Goal: Transaction & Acquisition: Purchase product/service

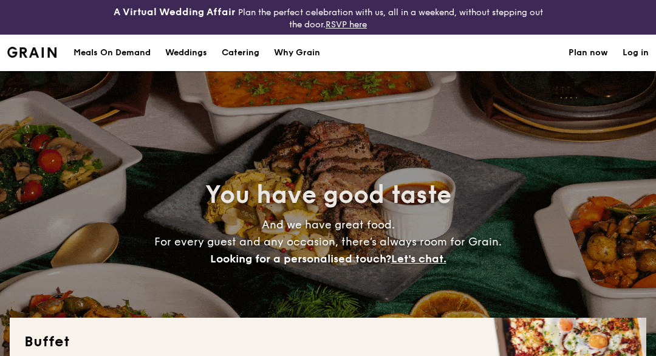
select select
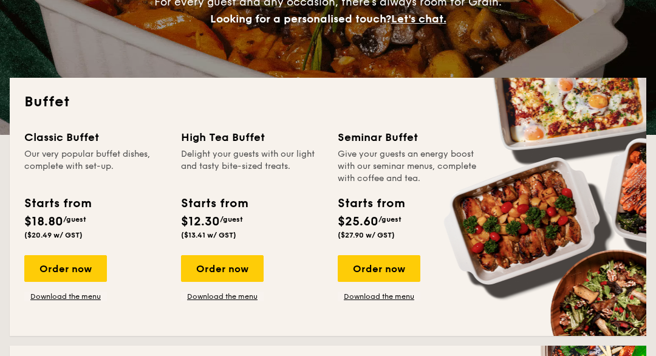
click at [228, 298] on link "Download the menu" at bounding box center [222, 296] width 83 height 10
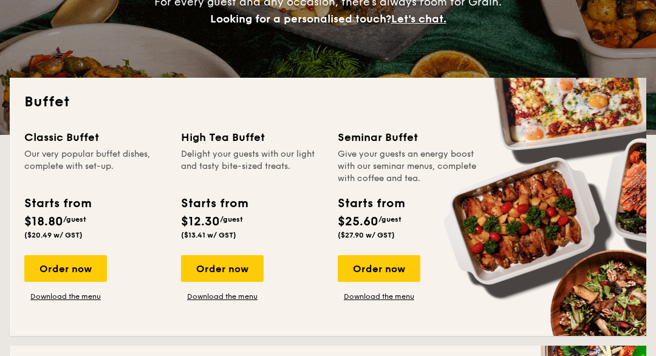
click at [234, 274] on div "Order now" at bounding box center [222, 268] width 83 height 27
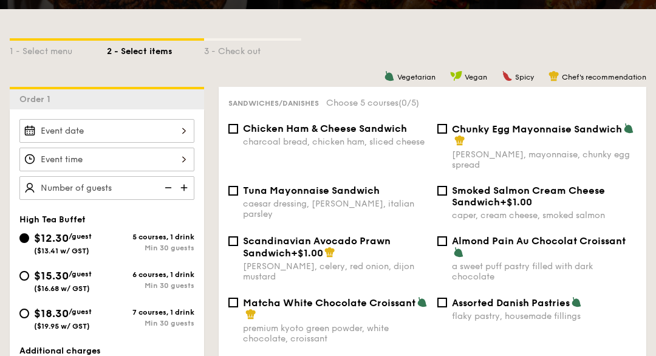
scroll to position [289, 0]
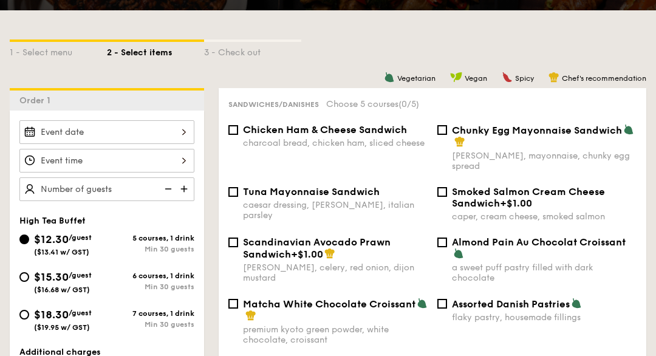
click at [183, 132] on div at bounding box center [106, 132] width 175 height 24
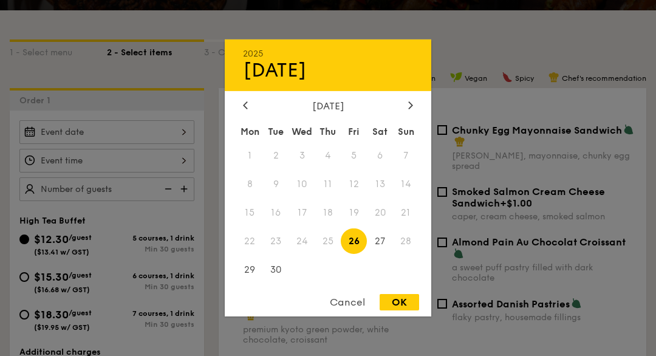
click at [403, 112] on div "[DATE]" at bounding box center [328, 106] width 170 height 12
click at [407, 112] on div at bounding box center [410, 106] width 11 height 12
click at [246, 109] on icon at bounding box center [245, 105] width 5 height 8
click at [245, 112] on div at bounding box center [245, 106] width 11 height 12
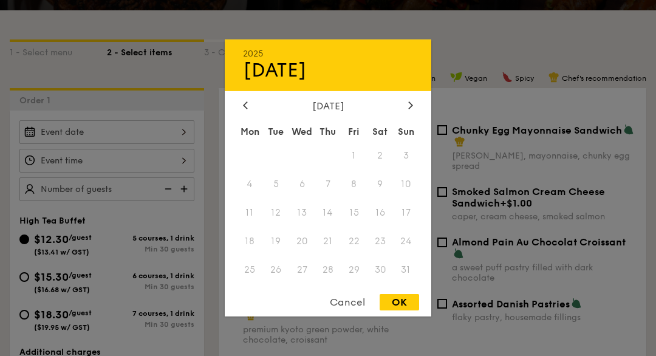
click at [245, 112] on div at bounding box center [245, 106] width 11 height 12
click at [289, 82] on div "[DATE]" at bounding box center [328, 70] width 170 height 23
click at [406, 112] on div at bounding box center [410, 106] width 11 height 12
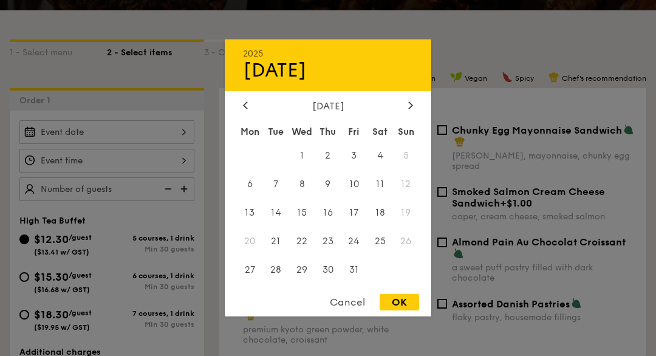
click at [354, 169] on span "3" at bounding box center [354, 156] width 26 height 26
click at [399, 310] on div "OK" at bounding box center [398, 302] width 39 height 16
type input "[DATE]"
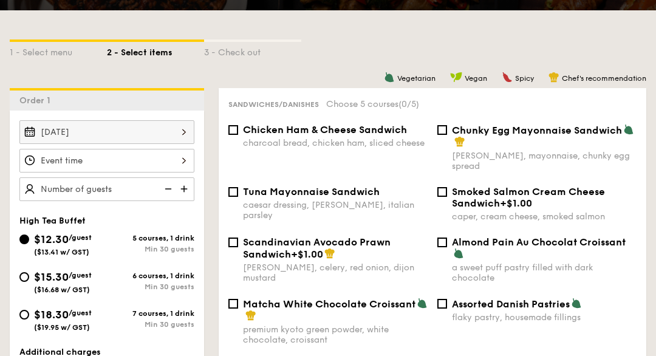
click at [183, 163] on div at bounding box center [106, 161] width 175 height 24
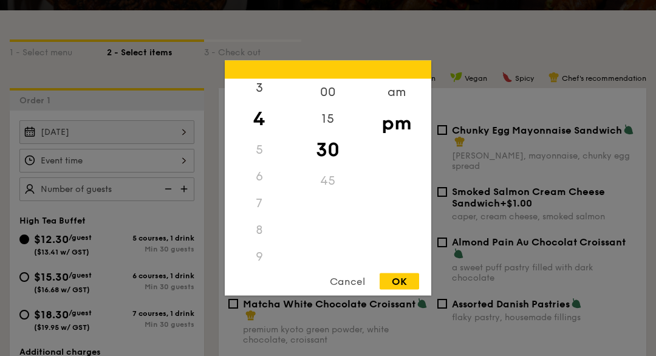
scroll to position [84, 0]
click at [265, 270] on div "9" at bounding box center [259, 256] width 69 height 27
click at [259, 213] on div "9" at bounding box center [259, 199] width 69 height 27
click at [253, 213] on div "9" at bounding box center [259, 199] width 69 height 27
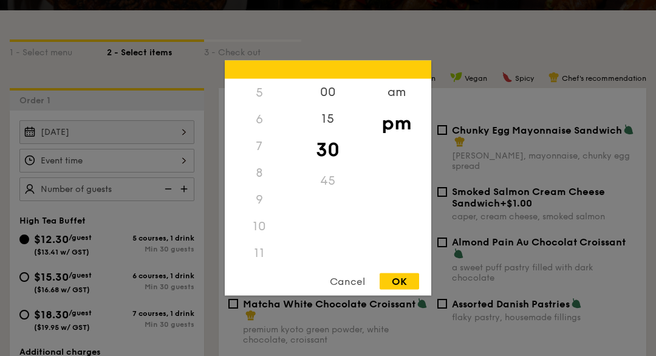
click at [392, 106] on div "am" at bounding box center [396, 92] width 69 height 27
click at [261, 211] on div "9" at bounding box center [259, 197] width 69 height 27
click at [327, 106] on div "00" at bounding box center [327, 92] width 69 height 27
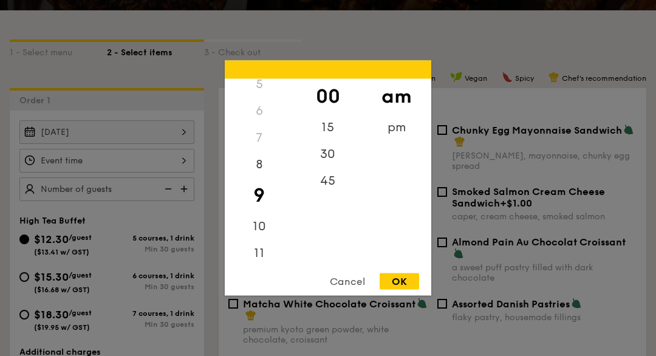
click at [393, 290] on div "OK" at bounding box center [398, 281] width 39 height 16
type input "9:00AM"
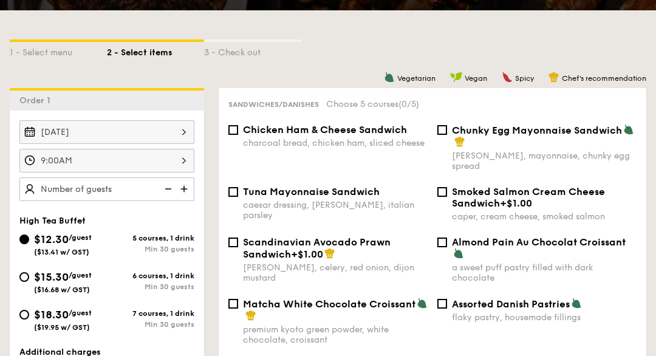
click at [189, 191] on img at bounding box center [185, 188] width 18 height 23
click at [191, 189] on img at bounding box center [185, 188] width 18 height 23
click at [190, 187] on img at bounding box center [185, 188] width 18 height 23
type input "30 guests"
click at [25, 318] on input "$18.30 /guest ($19.95 w/ GST) 7 courses, 1 drink Min 30 guests" at bounding box center [24, 315] width 10 height 10
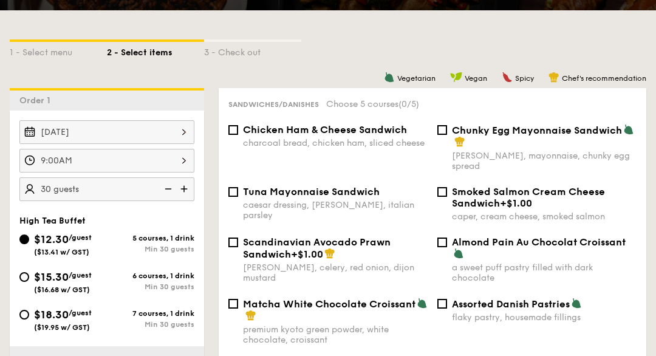
radio input "true"
click at [438, 134] on input "Chunky Egg Mayonnaise Sandwich dijon mustard, mayonnaise, chunky egg spread" at bounding box center [442, 130] width 10 height 10
checkbox input "true"
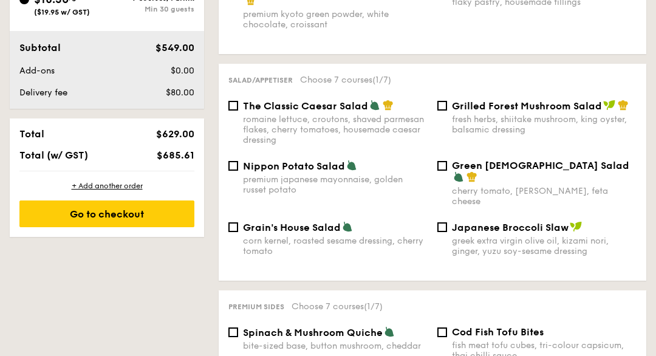
click at [233, 171] on input "Nippon Potato Salad premium japanese mayonnaise, golden russet potato" at bounding box center [233, 167] width 10 height 10
checkbox input "true"
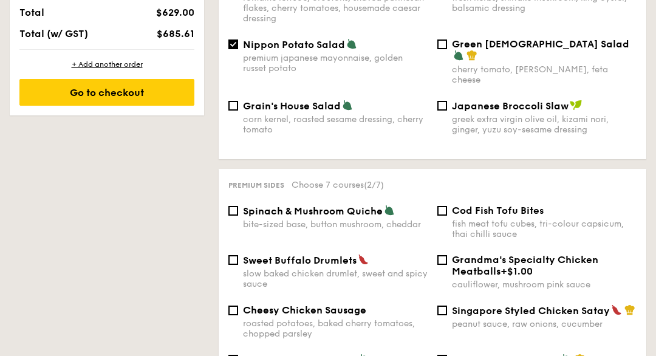
scroll to position [740, 0]
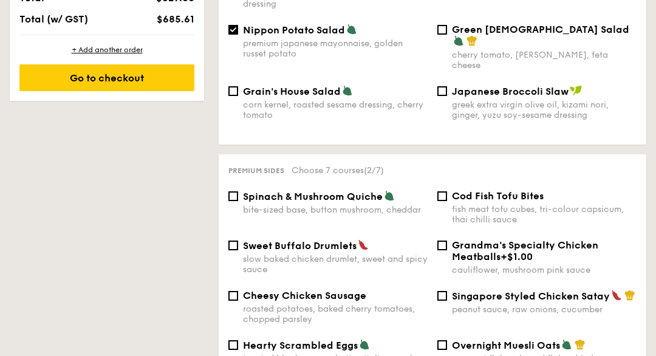
click at [237, 296] on div "Cheesy Chicken Sausage roasted potatoes, baked cherry tomatoes, chopped parsley" at bounding box center [327, 307] width 209 height 35
click at [229, 300] on input "Cheesy Chicken Sausage roasted potatoes, baked cherry tomatoes, chopped parsley" at bounding box center [233, 296] width 10 height 10
checkbox input "true"
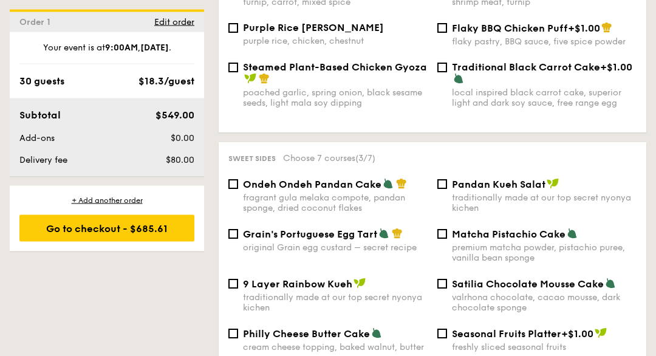
scroll to position [1302, 0]
click at [236, 189] on input "Ondeh Ondeh Pandan Cake fragrant [PERSON_NAME] melaka compote, pandan sponge, d…" at bounding box center [233, 184] width 10 height 10
checkbox input "true"
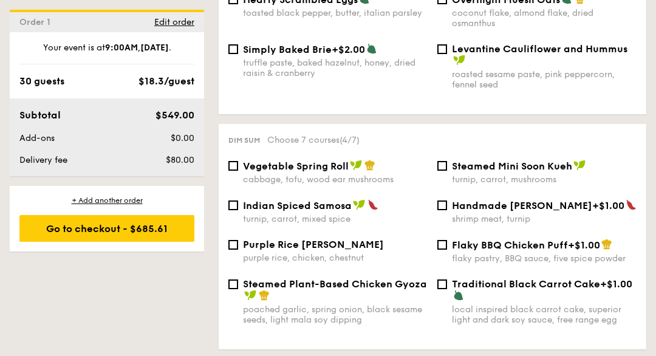
scroll to position [1086, 0]
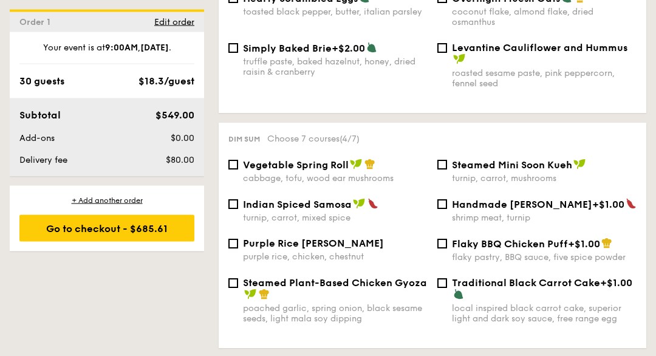
click at [235, 170] on input "Vegetable Spring Roll cabbage, tofu, wood ear mushrooms" at bounding box center [233, 165] width 10 height 10
checkbox input "true"
click at [564, 171] on span "Steamed Mini Soon Kueh" at bounding box center [512, 165] width 120 height 12
click at [447, 169] on input "Steamed Mini Soon Kueh turnip, carrot, mushrooms" at bounding box center [442, 165] width 10 height 10
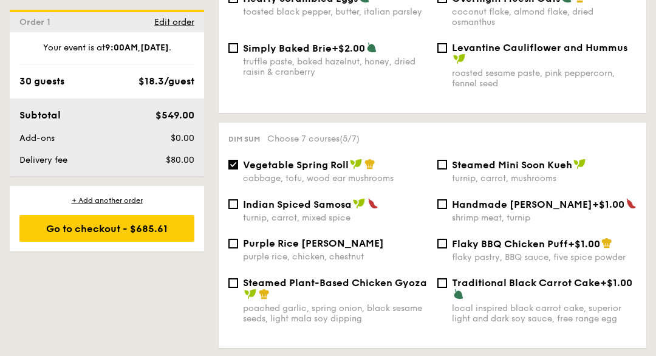
checkbox input "true"
click at [437, 209] on input "Handmade [PERSON_NAME] +$1.00 shrimp meat, turnip" at bounding box center [442, 204] width 10 height 10
checkbox input "true"
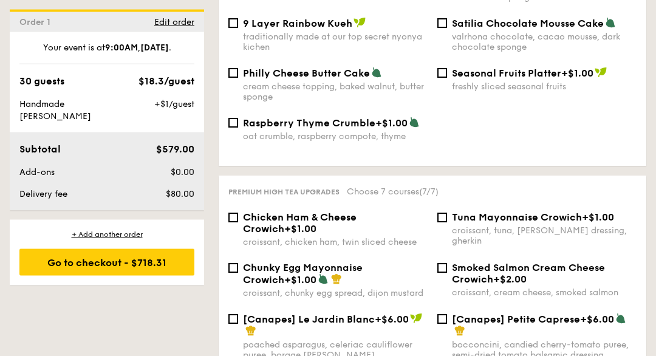
scroll to position [1572, 0]
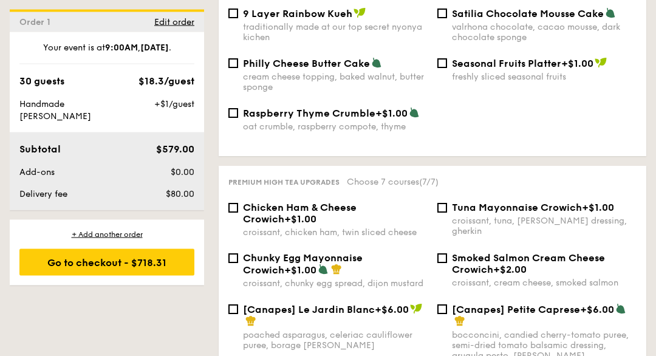
click at [446, 213] on input "Tuna Mayonnaise Crowich +$1.00 croissant, tuna, caesar dressing, gherkin" at bounding box center [442, 208] width 10 height 10
checkbox input "true"
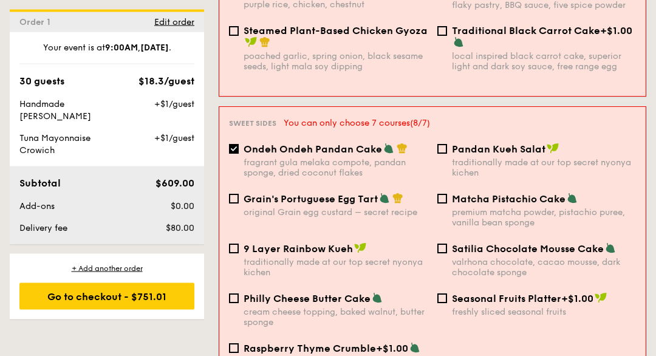
scroll to position [1352, 0]
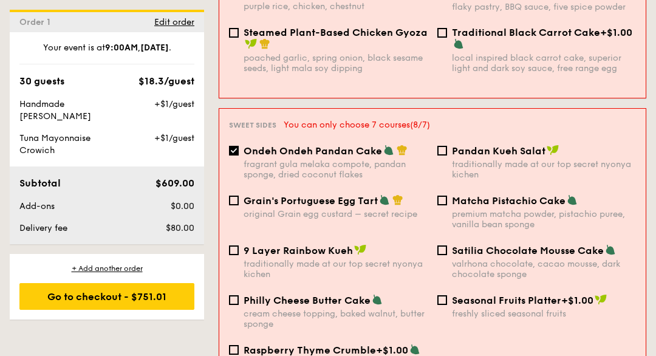
click at [236, 155] on input "Ondeh Ondeh Pandan Cake fragrant [PERSON_NAME] melaka compote, pandan sponge, d…" at bounding box center [234, 151] width 10 height 10
checkbox input "false"
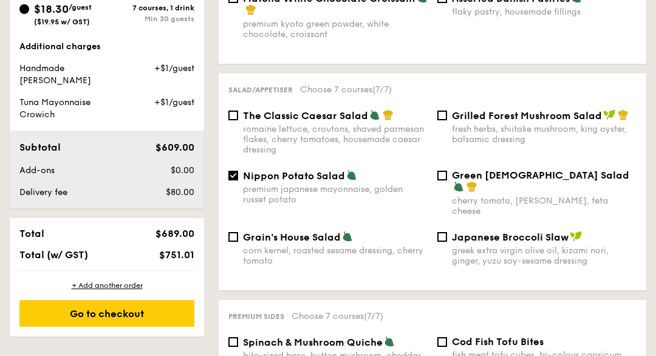
scroll to position [594, 0]
click at [103, 281] on div "+ Add another order" at bounding box center [106, 286] width 175 height 10
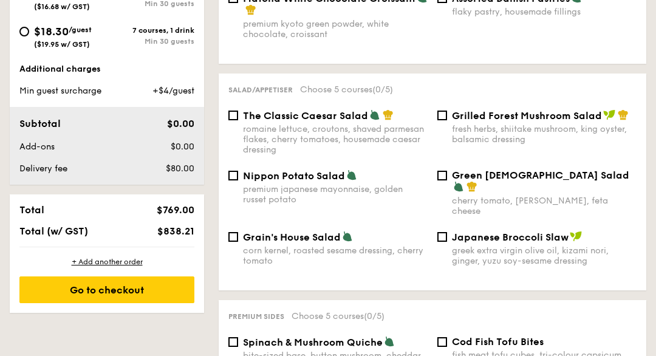
checkbox input "false"
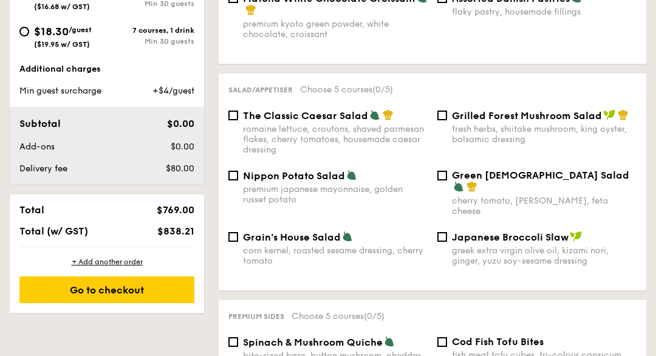
checkbox input "false"
radio input "true"
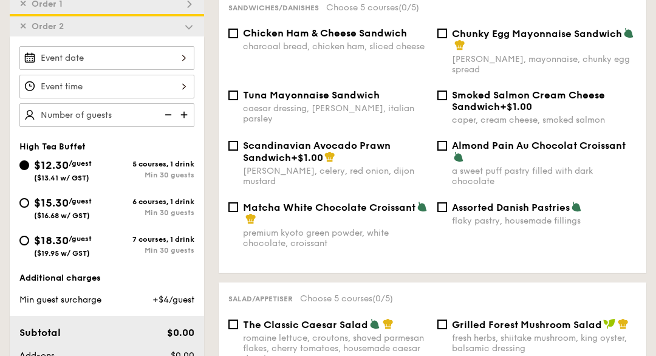
scroll to position [381, 0]
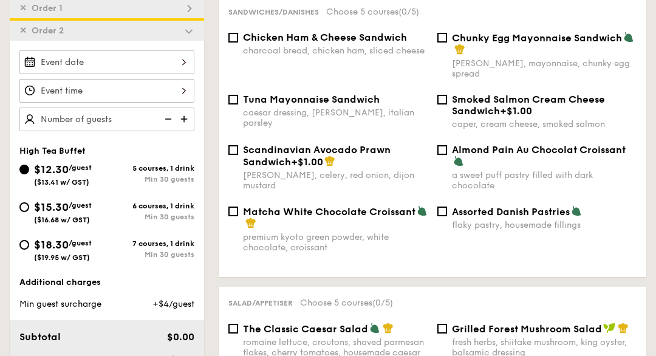
select select
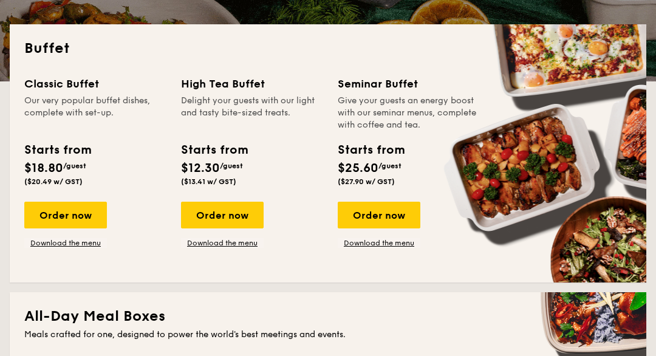
scroll to position [267, 0]
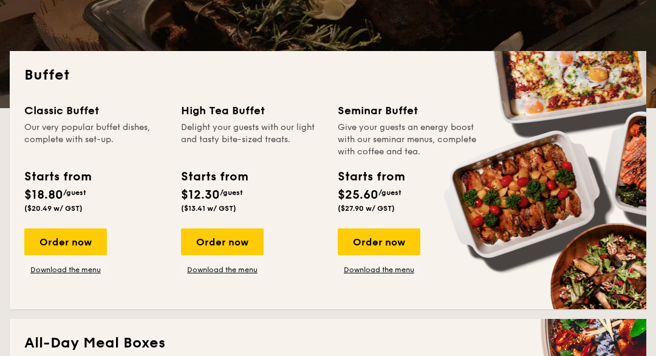
click at [56, 274] on link "Download the menu" at bounding box center [65, 270] width 83 height 10
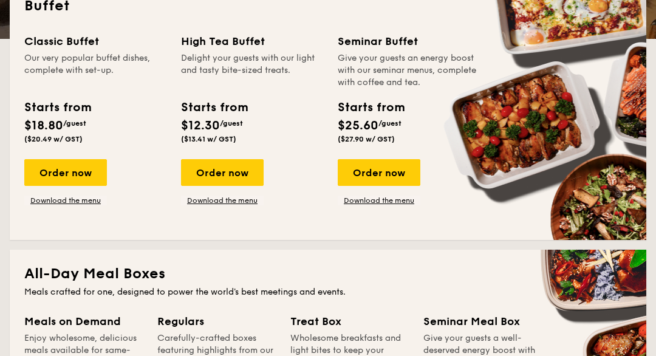
scroll to position [343, 0]
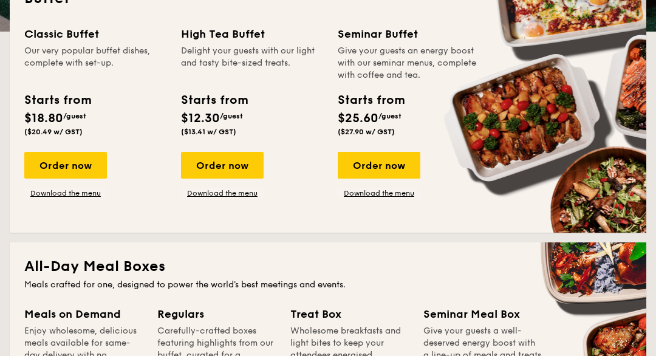
click at [237, 196] on link "Download the menu" at bounding box center [222, 193] width 83 height 10
